Goal: Navigation & Orientation: Understand site structure

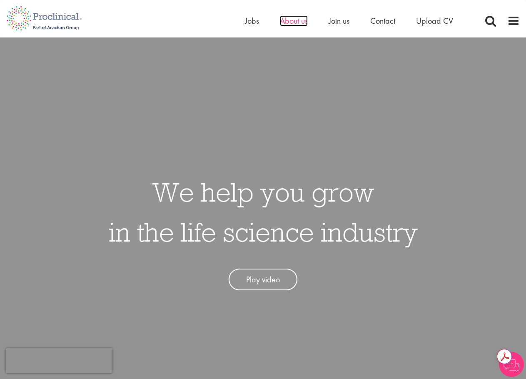
click at [289, 21] on span "About us" at bounding box center [294, 20] width 28 height 11
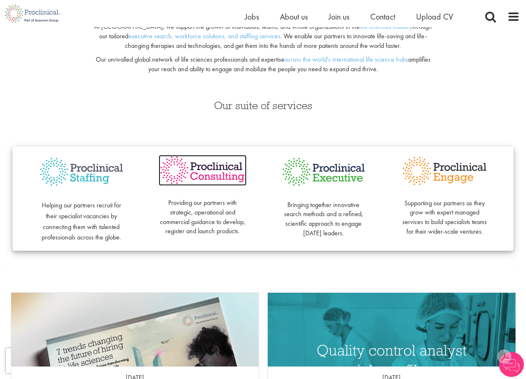
click at [204, 178] on img at bounding box center [203, 170] width 88 height 31
click at [231, 172] on img at bounding box center [203, 170] width 88 height 31
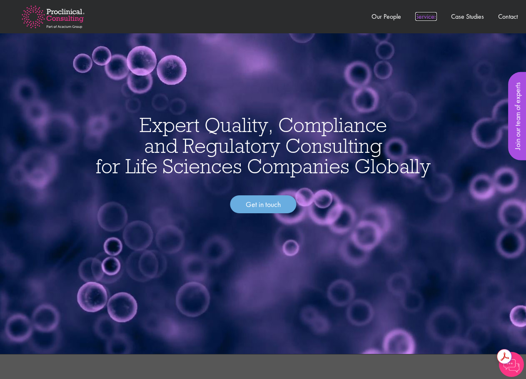
click at [430, 18] on link "Services" at bounding box center [427, 16] width 22 height 9
